Goal: Task Accomplishment & Management: Complete application form

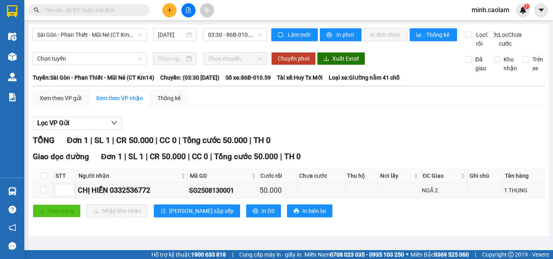
click at [167, 10] on icon "plus" at bounding box center [170, 10] width 6 height 6
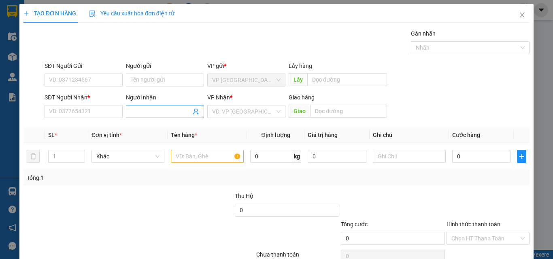
click at [151, 115] on input "Người nhận" at bounding box center [161, 111] width 60 height 9
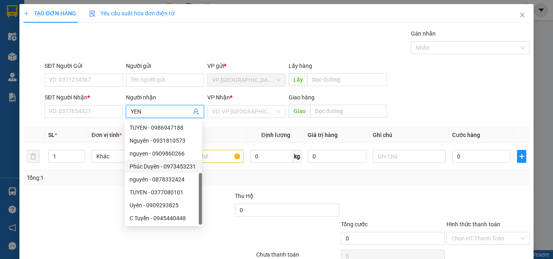
scroll to position [26, 0]
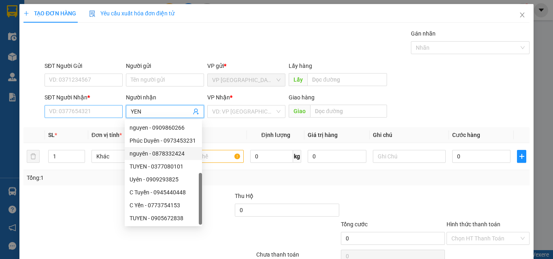
type input "YEN"
click at [87, 112] on input "SĐT Người Nhận *" at bounding box center [84, 111] width 78 height 13
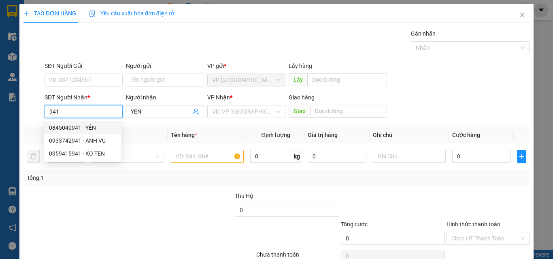
drag, startPoint x: 88, startPoint y: 130, endPoint x: 137, endPoint y: 152, distance: 54.2
click at [90, 131] on div "0845040941 - YẾN" at bounding box center [83, 127] width 68 height 9
type input "0845040941"
type input "YẾN"
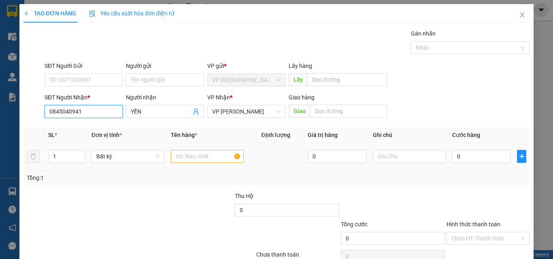
type input "0845040941"
click at [213, 160] on input "text" at bounding box center [207, 156] width 73 height 13
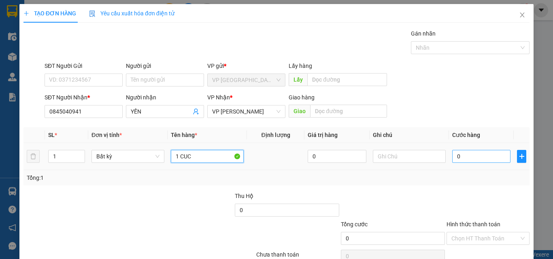
type input "1 CUC"
click at [482, 160] on input "0" at bounding box center [481, 156] width 58 height 13
type input "3"
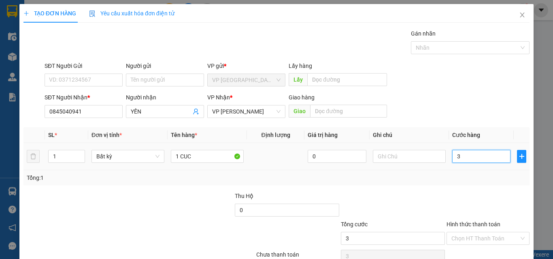
type input "30"
type input "300"
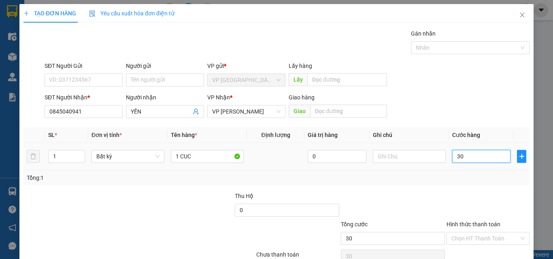
type input "300"
type input "3.000"
type input "30.000"
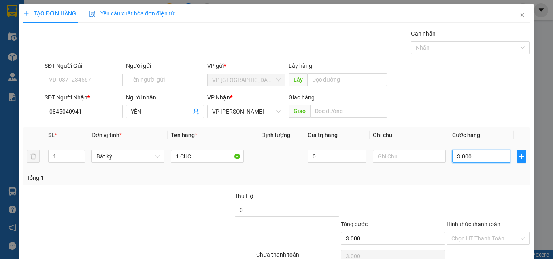
type input "30.000"
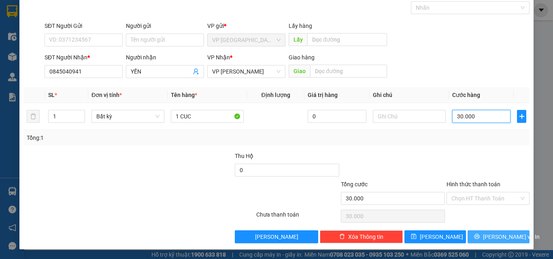
type input "30.000"
click at [499, 238] on span "[PERSON_NAME] và In" at bounding box center [511, 237] width 57 height 9
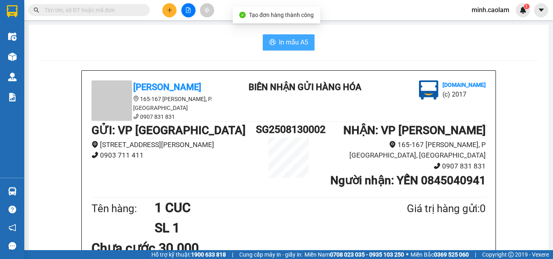
click at [283, 37] on button "In mẫu A5" at bounding box center [289, 42] width 52 height 16
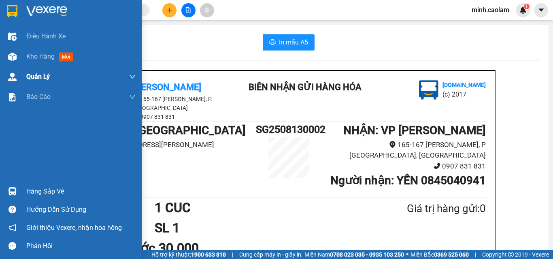
click at [17, 55] on div at bounding box center [12, 57] width 14 height 14
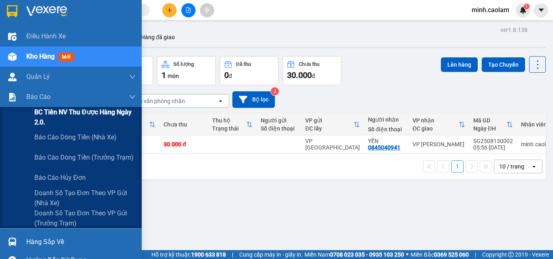
click at [38, 112] on span "BC Tiền NV thu được hàng ngày 2.0." at bounding box center [84, 117] width 101 height 20
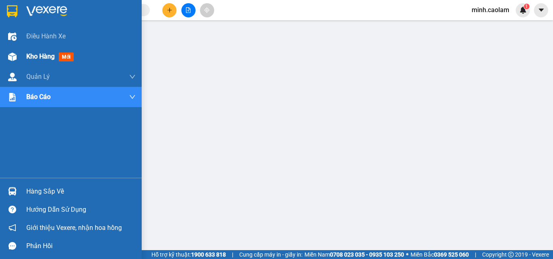
click at [22, 51] on div "Kho hàng mới" at bounding box center [71, 57] width 142 height 20
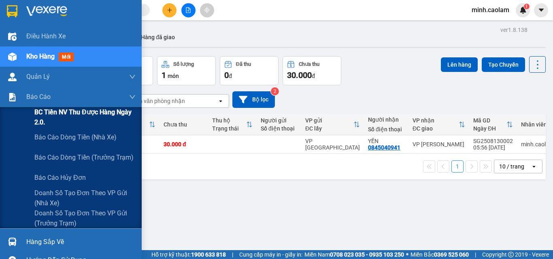
click at [70, 116] on span "BC Tiền NV thu được hàng ngày 2.0." at bounding box center [84, 117] width 101 height 20
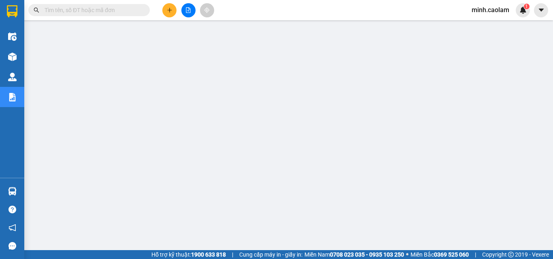
click at [188, 10] on icon "file-add" at bounding box center [188, 10] width 6 height 6
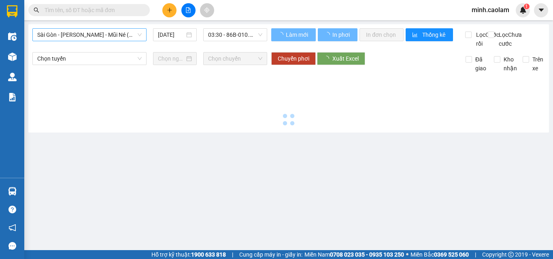
click at [79, 32] on span "Sài Gòn - [PERSON_NAME] - Mũi Né (CT Ông Đồn)" at bounding box center [89, 35] width 104 height 12
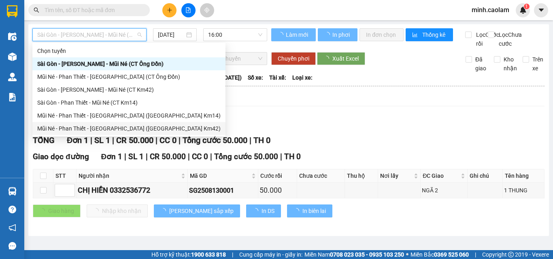
click at [100, 127] on div "Mũi Né - Phan Thiết - [GEOGRAPHIC_DATA] ([GEOGRAPHIC_DATA] Km42)" at bounding box center [128, 128] width 183 height 9
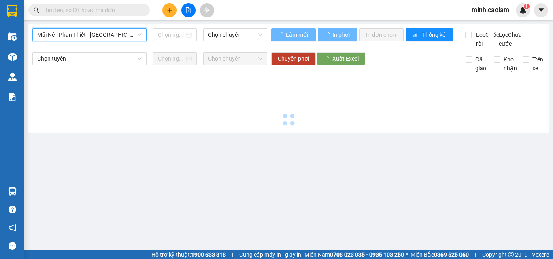
type input "[DATE]"
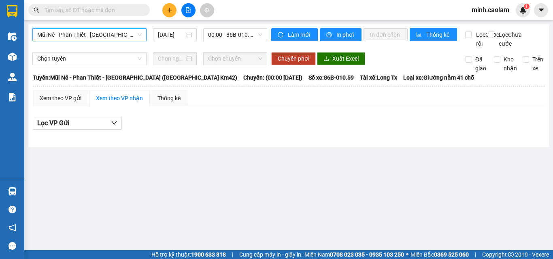
click at [482, 16] on div "minh.caolam 1" at bounding box center [497, 10] width 65 height 14
click at [490, 8] on span "minh.caolam" at bounding box center [490, 10] width 51 height 10
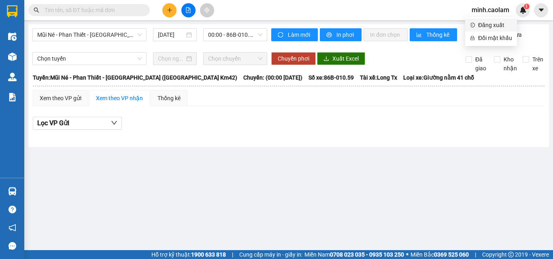
click at [490, 21] on span "Đăng xuất" at bounding box center [495, 25] width 34 height 9
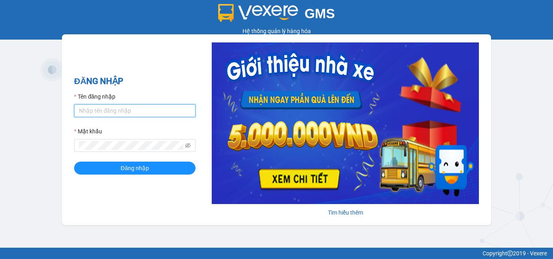
click at [152, 109] on input "Tên đăng nhập" at bounding box center [134, 110] width 121 height 13
type input "chi.caolam"
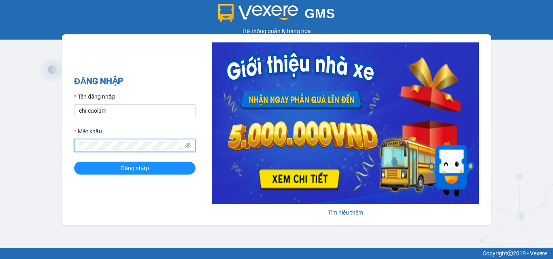
click at [74, 162] on button "Đăng nhập" at bounding box center [134, 168] width 121 height 13
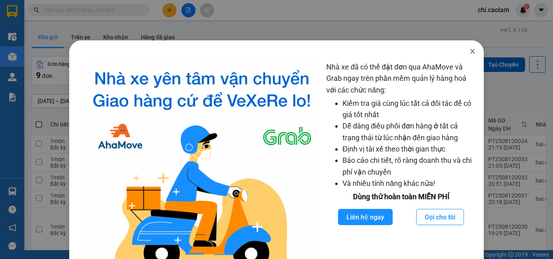
drag, startPoint x: 469, startPoint y: 54, endPoint x: 267, endPoint y: 1, distance: 208.7
click at [469, 54] on icon "close" at bounding box center [472, 51] width 6 height 6
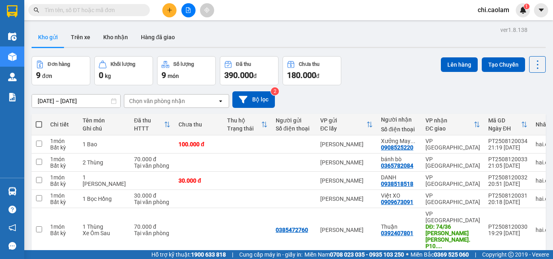
click at [185, 14] on button at bounding box center [188, 10] width 14 height 14
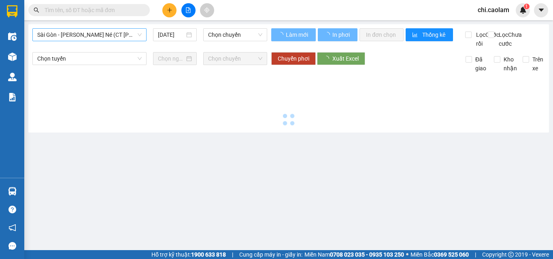
type input "[DATE]"
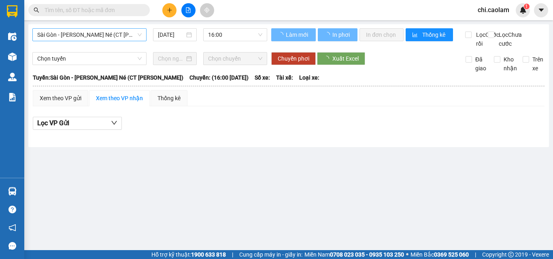
click at [68, 36] on span "Sài Gòn - [PERSON_NAME] - Mũi Né (CT Ông Đồn)" at bounding box center [89, 35] width 104 height 12
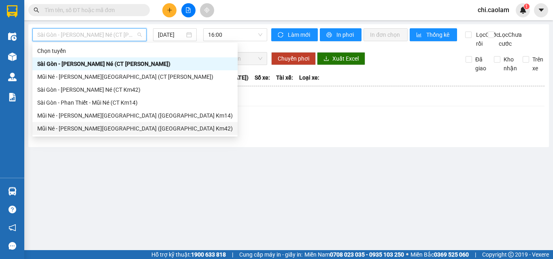
click at [90, 131] on div "Mũi Né - Phan Thiết - [GEOGRAPHIC_DATA] ([GEOGRAPHIC_DATA] Km42)" at bounding box center [134, 128] width 195 height 9
type input "[DATE]"
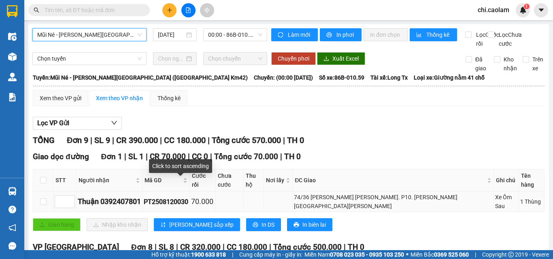
scroll to position [81, 0]
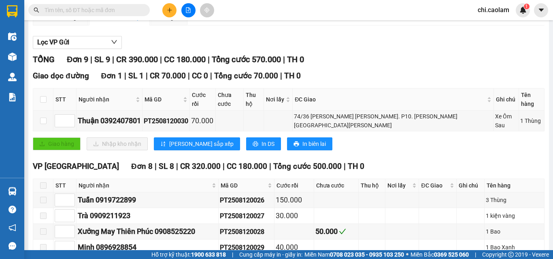
click at [421, 64] on div "TỔNG Đơn 9 | SL 9 | CR 390.000 | CC 180.000 | Tổng cước 570.000 | TH 0" at bounding box center [289, 59] width 512 height 13
drag, startPoint x: 388, startPoint y: 49, endPoint x: 268, endPoint y: 6, distance: 127.5
click at [360, 41] on div "Lọc VP Gửi TỔNG Đơn 9 | SL 9 | CR 390.000 | CC 180.000 | Tổng cước 570.000 | T…" at bounding box center [289, 190] width 512 height 316
